Goal: Information Seeking & Learning: Learn about a topic

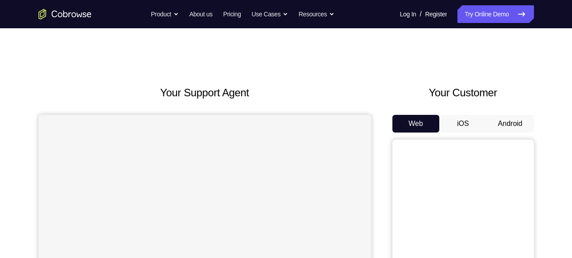
click at [504, 125] on button "Android" at bounding box center [509, 124] width 47 height 18
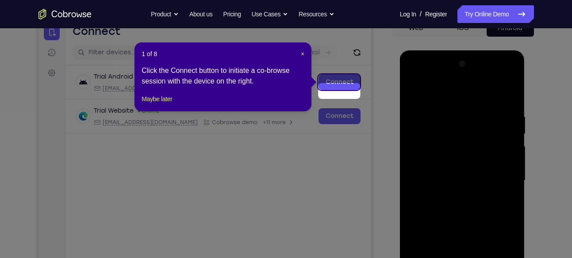
scroll to position [87, 0]
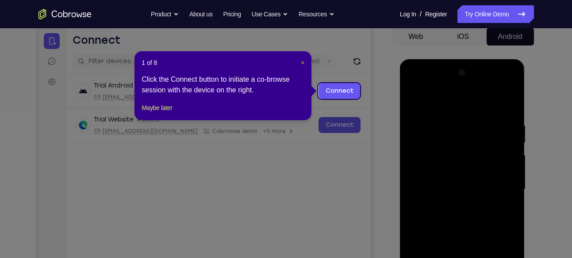
click at [301, 64] on span "×" at bounding box center [303, 62] width 4 height 7
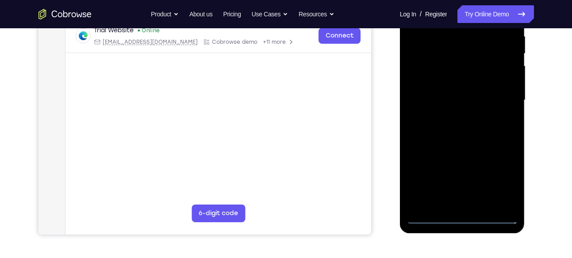
scroll to position [180, 0]
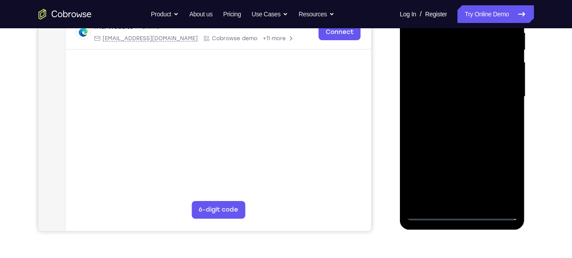
click at [463, 209] on div at bounding box center [461, 97] width 111 height 248
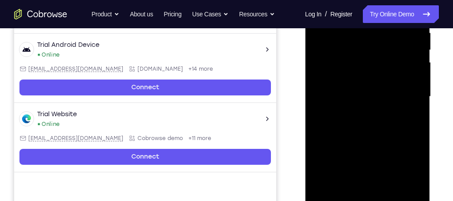
drag, startPoint x: 554, startPoint y: 1, endPoint x: 294, endPoint y: 65, distance: 267.0
click at [294, 65] on div "Your Support Agent Your Customer Web iOS Android" at bounding box center [226, 68] width 425 height 327
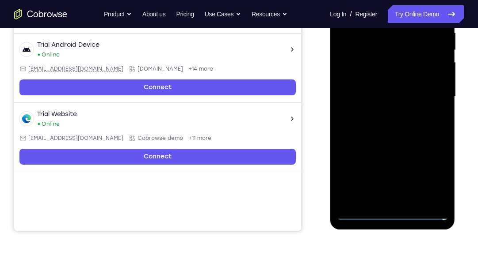
click at [389, 216] on div at bounding box center [391, 97] width 111 height 248
click at [431, 168] on div at bounding box center [391, 97] width 111 height 248
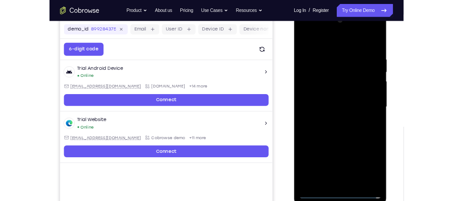
scroll to position [127, 0]
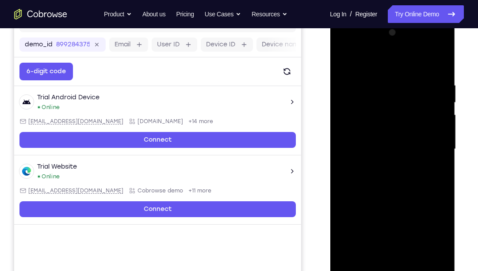
click at [429, 232] on div at bounding box center [391, 150] width 111 height 248
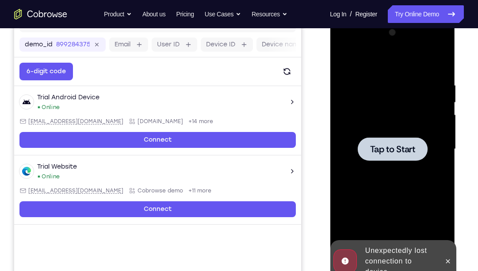
click at [410, 164] on div at bounding box center [391, 150] width 111 height 248
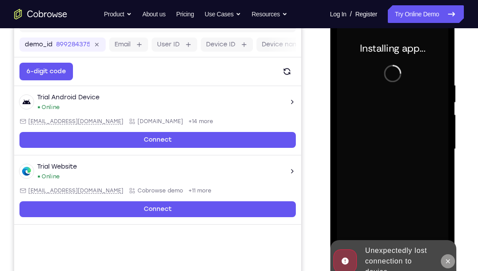
click at [448, 256] on button at bounding box center [447, 262] width 14 height 14
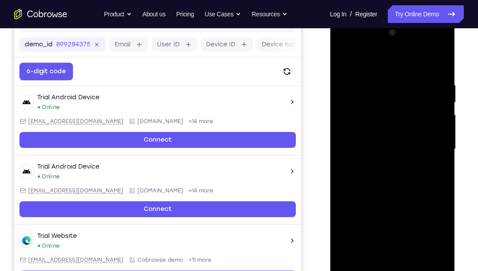
click at [390, 258] on div at bounding box center [391, 150] width 111 height 248
click at [432, 232] on div at bounding box center [391, 150] width 111 height 248
click at [395, 67] on div at bounding box center [391, 150] width 111 height 248
click at [429, 144] on div at bounding box center [391, 150] width 111 height 248
click at [404, 254] on div at bounding box center [391, 150] width 111 height 248
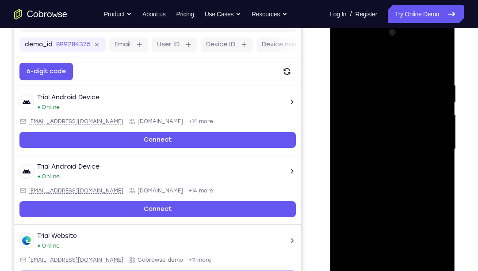
click at [379, 138] on div at bounding box center [391, 150] width 111 height 248
click at [374, 131] on div at bounding box center [391, 150] width 111 height 248
click at [439, 129] on div at bounding box center [391, 150] width 111 height 248
click at [388, 147] on div at bounding box center [391, 150] width 111 height 248
click at [381, 179] on div at bounding box center [391, 150] width 111 height 248
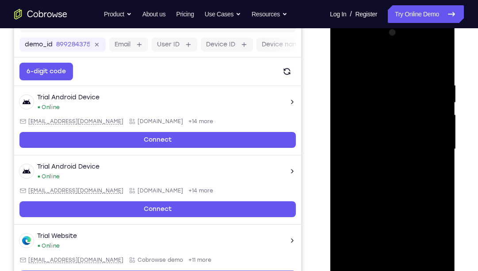
click at [388, 192] on div at bounding box center [391, 150] width 111 height 248
click at [402, 80] on div at bounding box center [391, 150] width 111 height 248
drag, startPoint x: 390, startPoint y: 68, endPoint x: 381, endPoint y: 11, distance: 57.8
click at [381, 19] on html "Online web based iOS Simulators and Android Emulators. Run iPhone, iPad, Mobile…" at bounding box center [393, 151] width 126 height 265
click at [350, 62] on div at bounding box center [391, 150] width 111 height 248
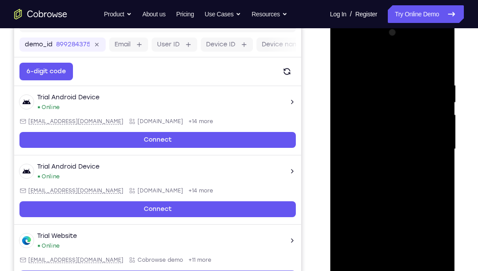
click at [351, 253] on div at bounding box center [391, 150] width 111 height 248
click at [432, 253] on div at bounding box center [391, 150] width 111 height 248
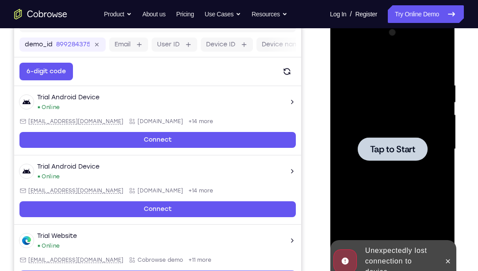
click at [404, 155] on div at bounding box center [392, 149] width 70 height 23
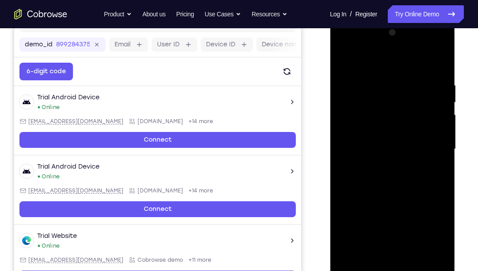
click at [392, 258] on div at bounding box center [391, 150] width 111 height 248
click at [430, 228] on div at bounding box center [391, 150] width 111 height 248
click at [375, 57] on div at bounding box center [391, 150] width 111 height 248
click at [432, 148] on div at bounding box center [391, 150] width 111 height 248
click at [386, 165] on div at bounding box center [391, 150] width 111 height 248
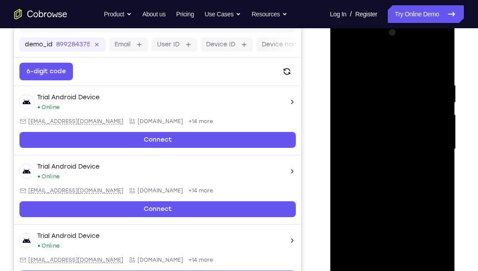
click at [390, 138] on div at bounding box center [391, 150] width 111 height 248
click at [364, 131] on div at bounding box center [391, 150] width 111 height 248
click at [369, 144] on div at bounding box center [391, 150] width 111 height 248
click at [432, 130] on div at bounding box center [391, 150] width 111 height 248
click at [435, 131] on div at bounding box center [391, 150] width 111 height 248
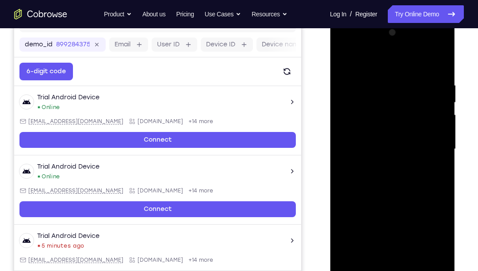
click at [403, 147] on div at bounding box center [391, 150] width 111 height 248
click at [402, 174] on div at bounding box center [391, 150] width 111 height 248
click at [402, 186] on div at bounding box center [391, 150] width 111 height 248
drag, startPoint x: 391, startPoint y: 62, endPoint x: 387, endPoint y: 41, distance: 21.6
click at [387, 41] on div at bounding box center [391, 150] width 111 height 248
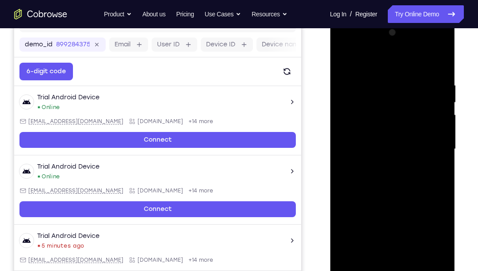
drag, startPoint x: 431, startPoint y: 85, endPoint x: 383, endPoint y: 88, distance: 48.3
click at [383, 88] on div at bounding box center [391, 150] width 111 height 248
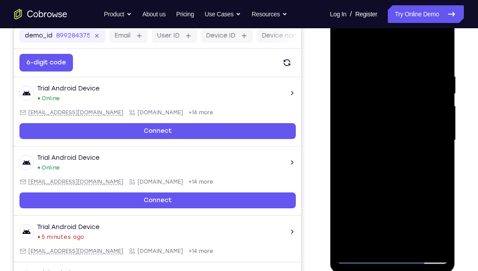
scroll to position [132, 0]
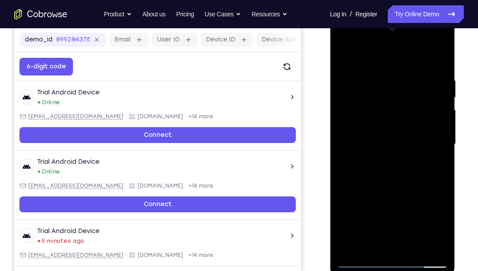
click at [434, 248] on div at bounding box center [391, 145] width 111 height 248
click at [349, 137] on div at bounding box center [391, 145] width 111 height 248
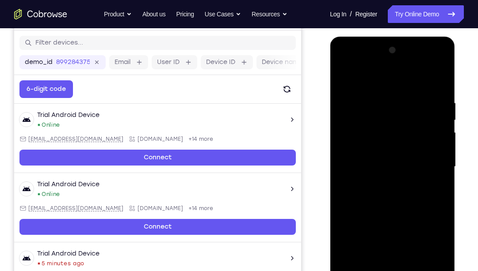
scroll to position [111, 0]
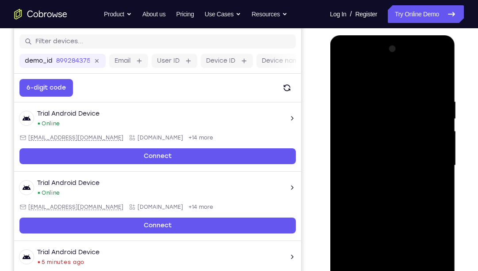
click at [440, 122] on div at bounding box center [391, 166] width 111 height 248
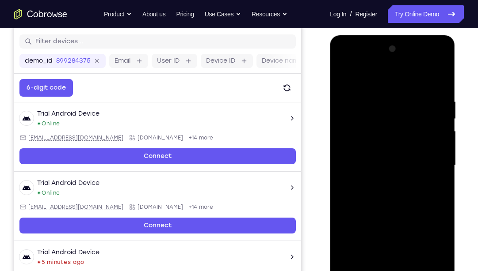
click at [440, 122] on div at bounding box center [391, 166] width 111 height 248
click at [441, 51] on div at bounding box center [391, 166] width 111 height 248
click at [351, 258] on div at bounding box center [391, 166] width 111 height 248
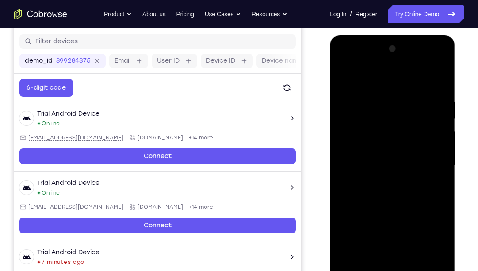
click at [432, 258] on div at bounding box center [391, 166] width 111 height 248
click at [371, 258] on div at bounding box center [391, 166] width 111 height 248
click at [362, 76] on div at bounding box center [391, 166] width 111 height 248
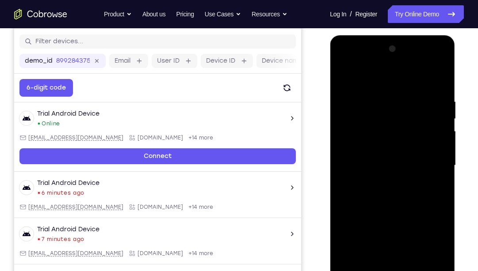
click at [426, 75] on div at bounding box center [391, 166] width 111 height 248
click at [377, 122] on div at bounding box center [391, 166] width 111 height 248
click at [355, 212] on div at bounding box center [391, 166] width 111 height 248
click at [415, 84] on div at bounding box center [391, 166] width 111 height 248
click at [415, 83] on div at bounding box center [391, 166] width 111 height 248
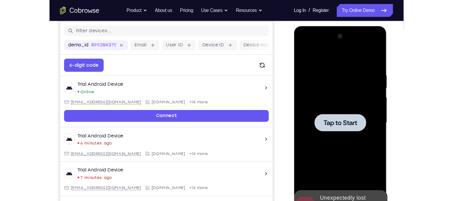
scroll to position [125, 0]
